Goal: Navigation & Orientation: Find specific page/section

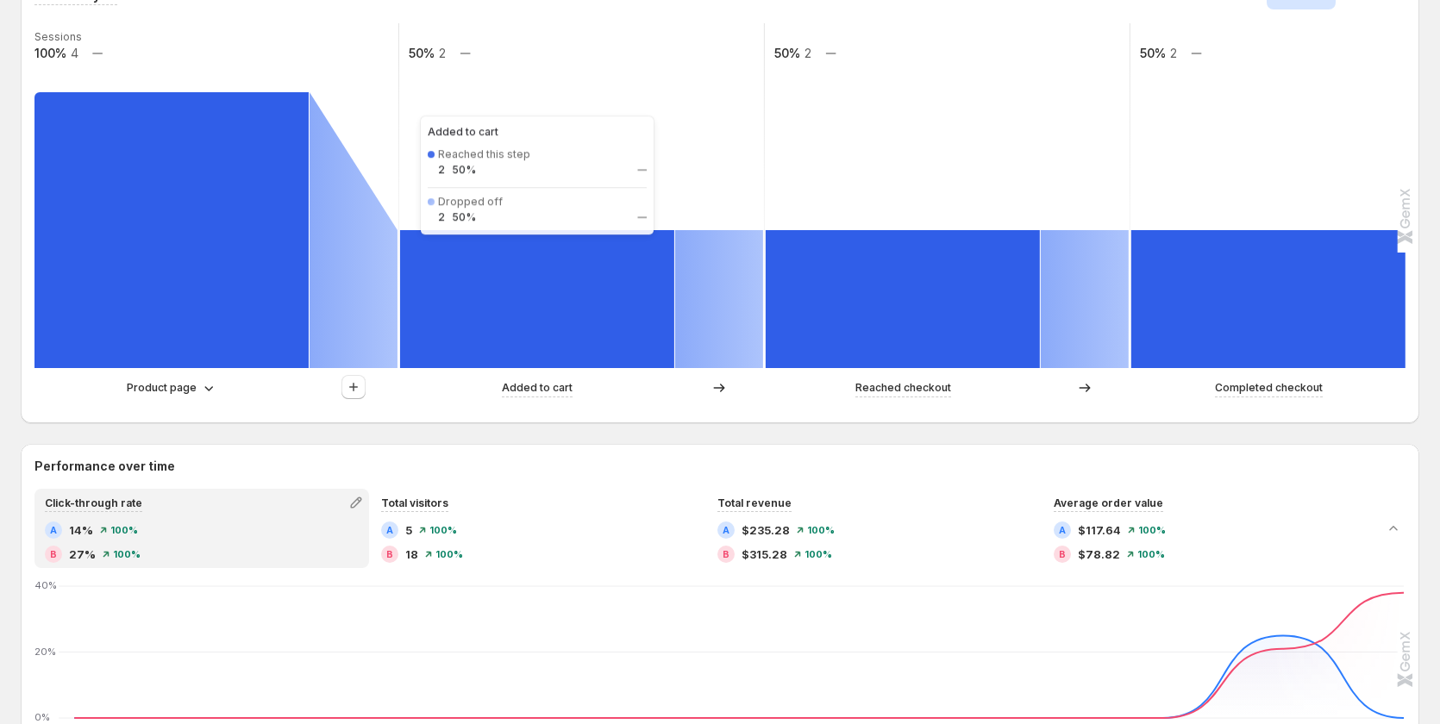
scroll to position [431, 0]
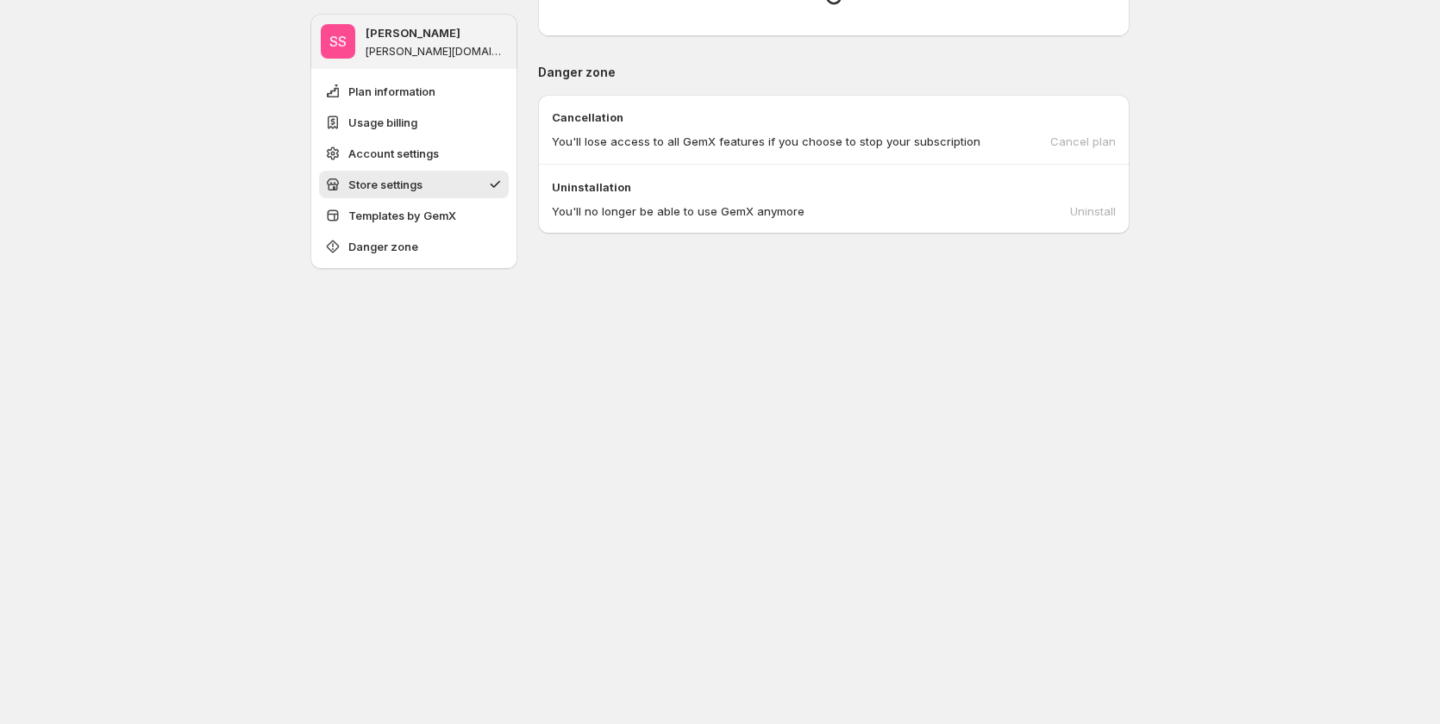
scroll to position [1061, 0]
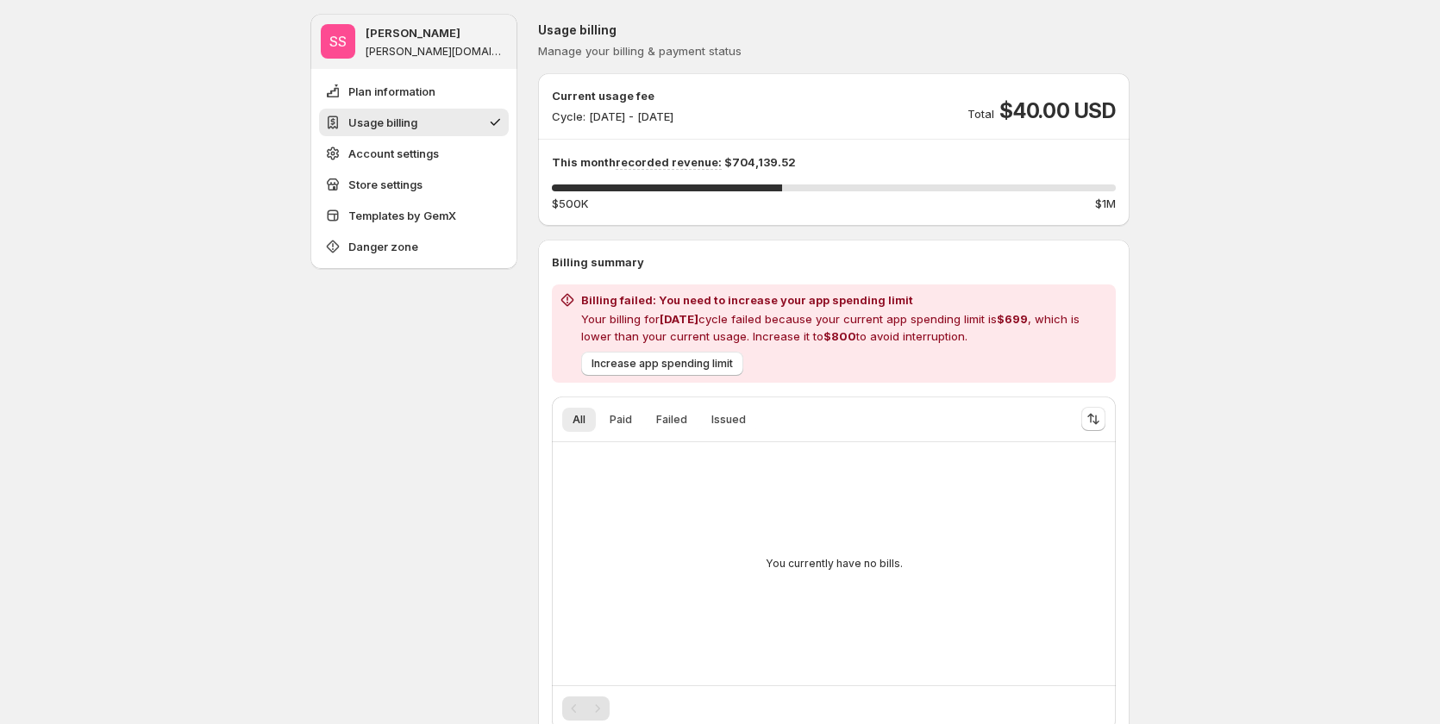
scroll to position [86, 0]
